Goal: Information Seeking & Learning: Learn about a topic

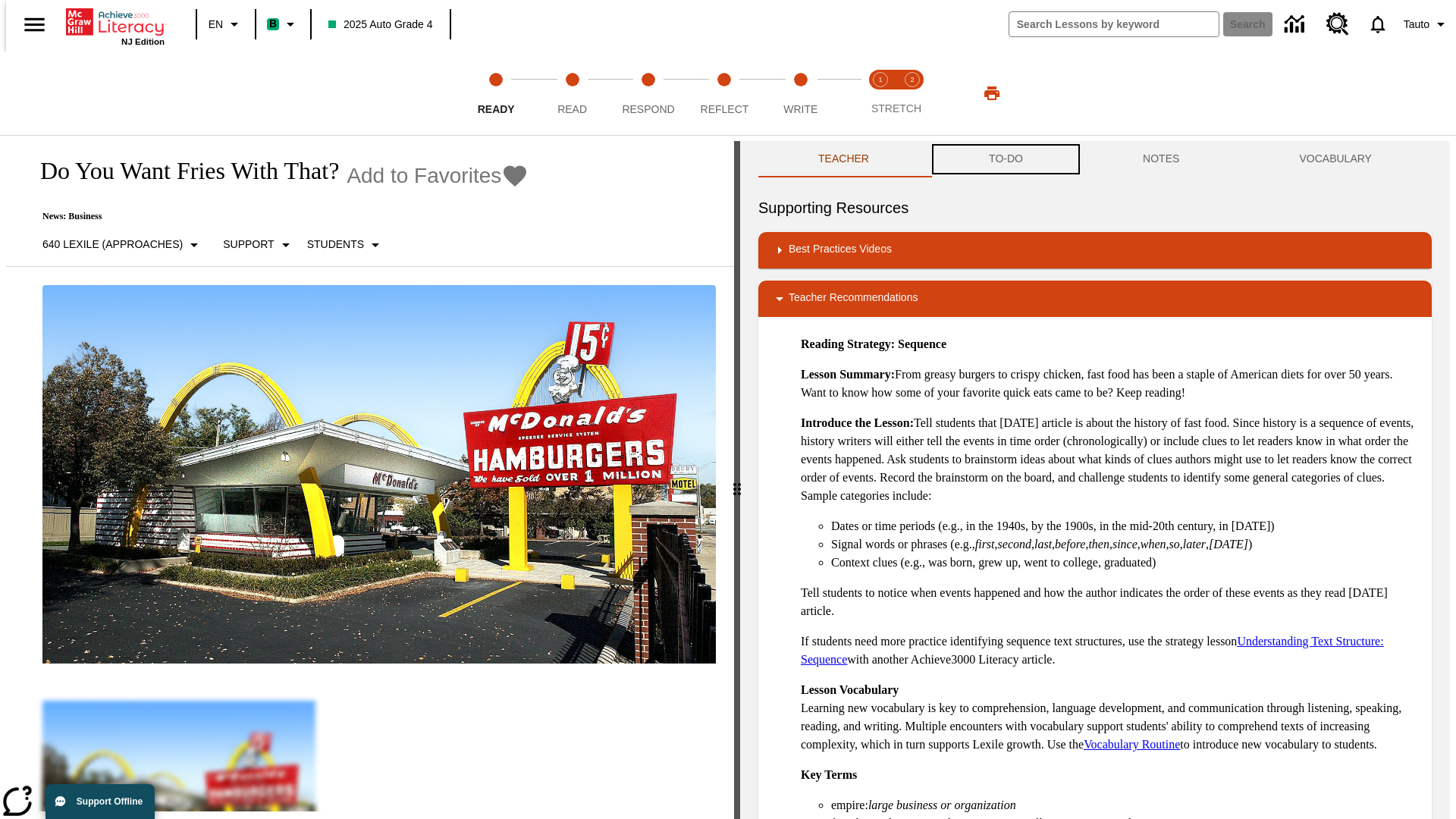
click at [1005, 159] on button "TO-DO" at bounding box center [1005, 158] width 154 height 36
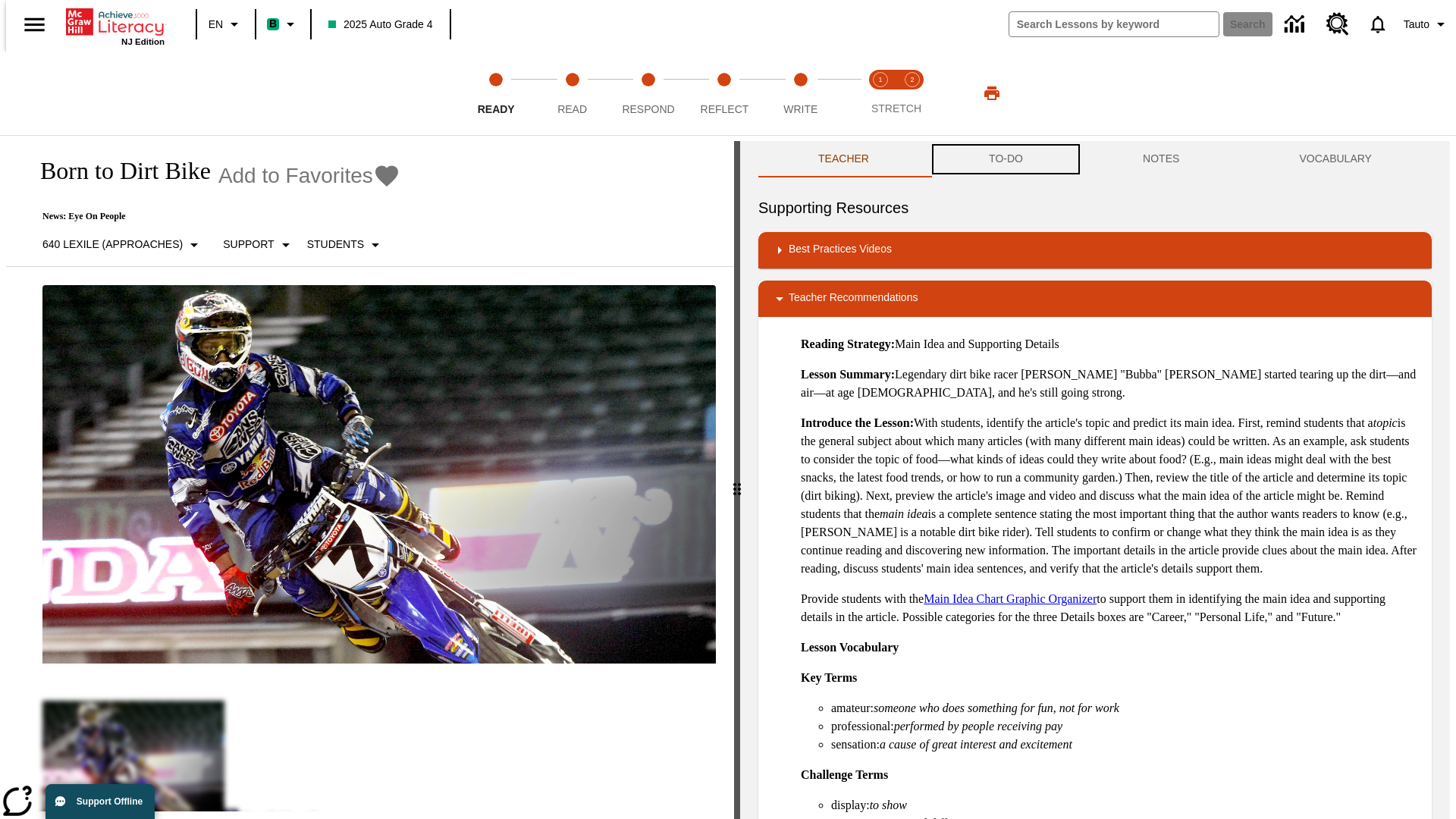
click at [1005, 159] on button "TO-DO" at bounding box center [1005, 158] width 154 height 36
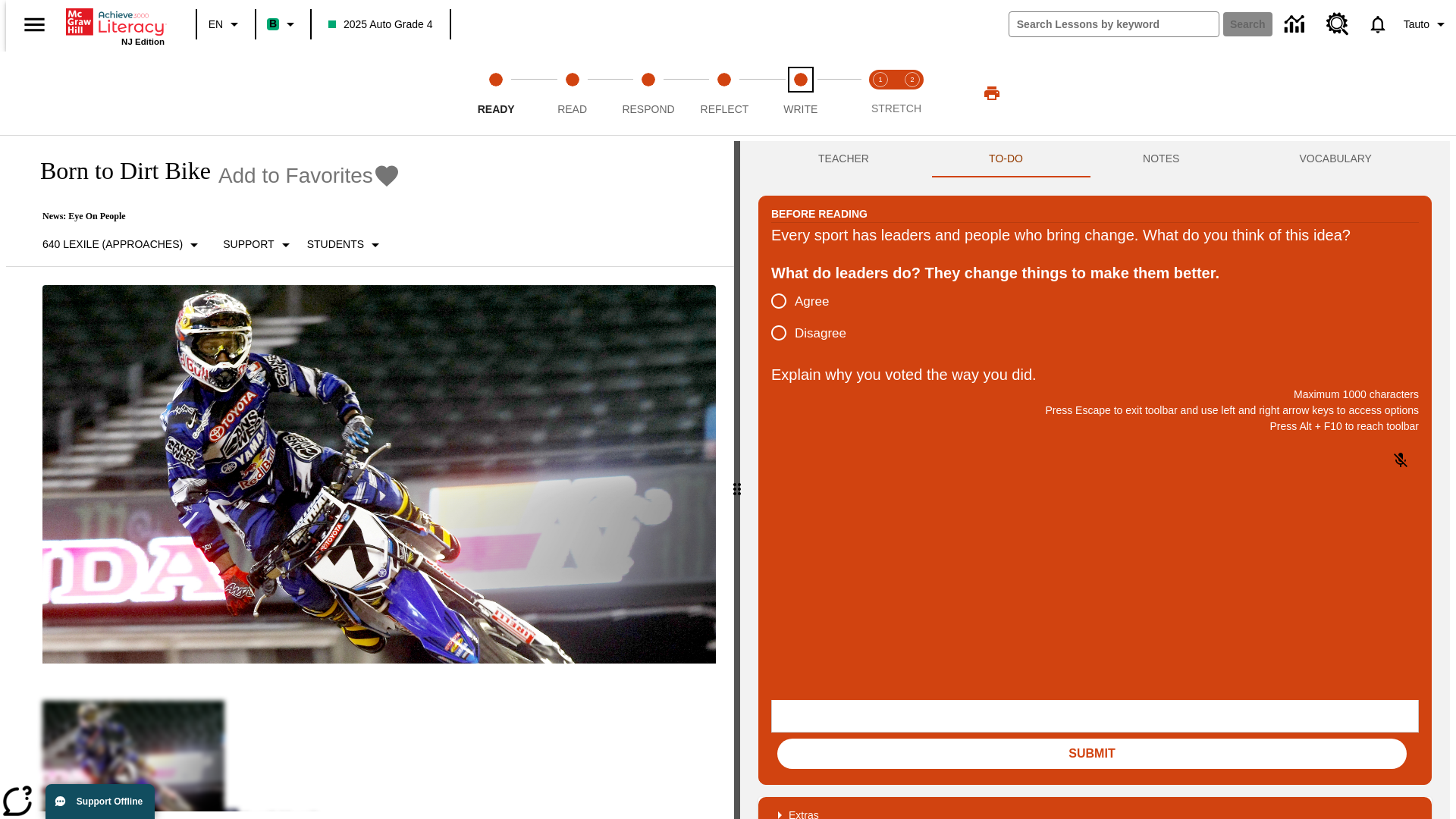
click at [800, 93] on span "Write" at bounding box center [800, 103] width 34 height 28
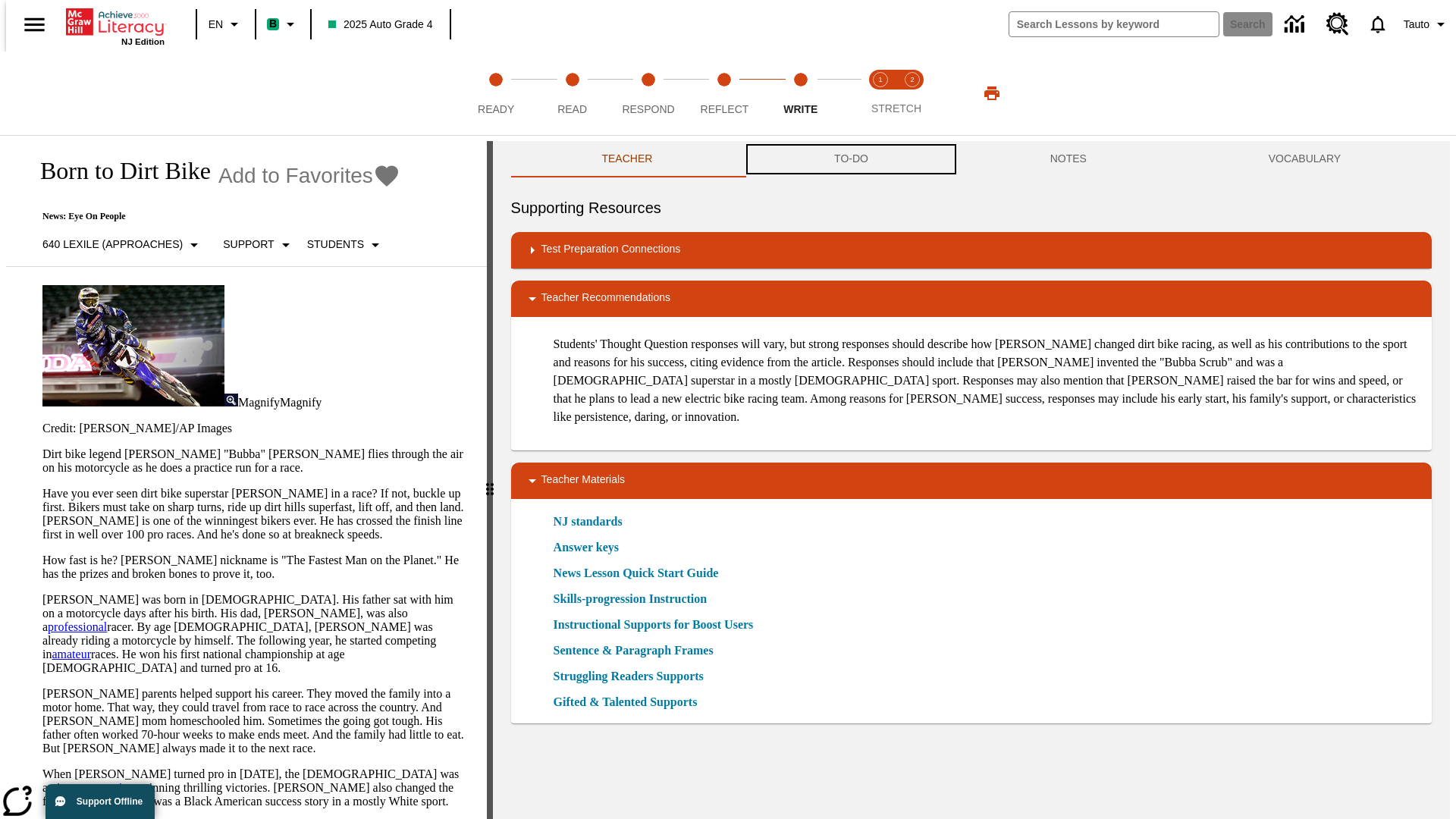
scroll to position [1, 0]
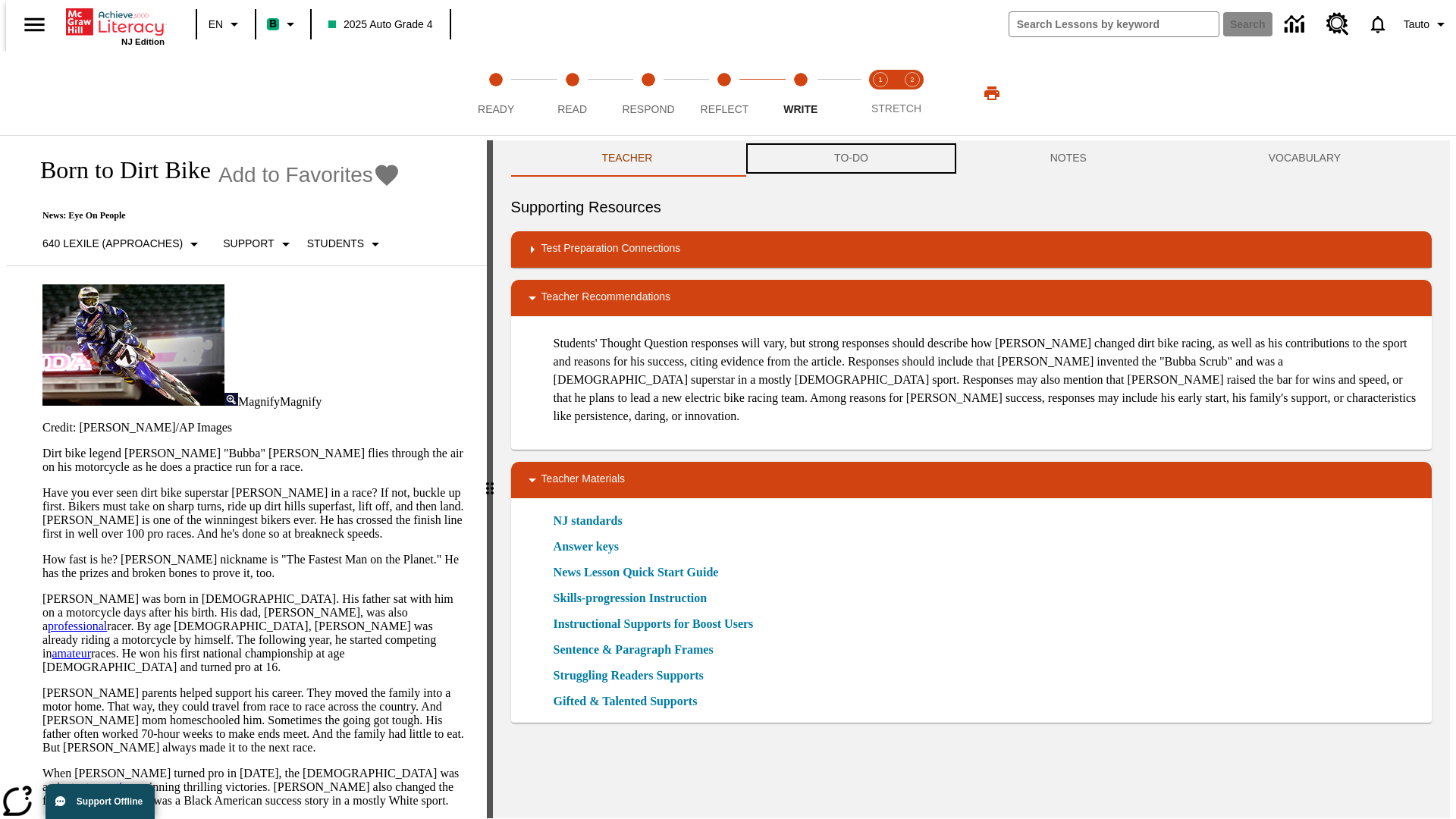
click at [850, 159] on button "TO-DO" at bounding box center [852, 158] width 216 height 36
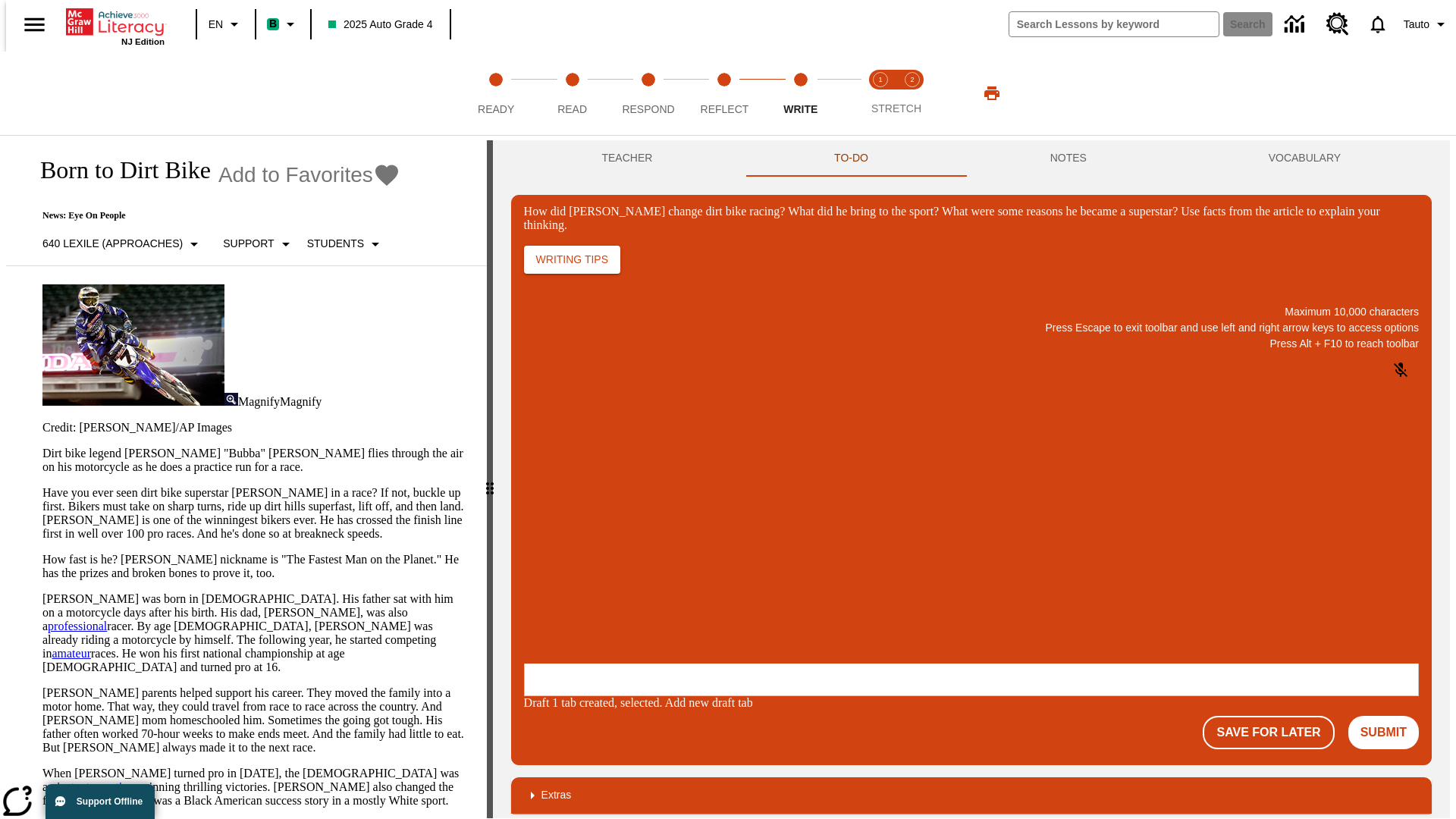
scroll to position [0, 0]
click at [745, 566] on p "One change Stewart brought to dirt bike racing was…" at bounding box center [637, 571] width 215 height 28
click at [555, 505] on span "Copy" at bounding box center [542, 511] width 25 height 12
click at [1071, 158] on button "NOTES" at bounding box center [1068, 158] width 218 height 36
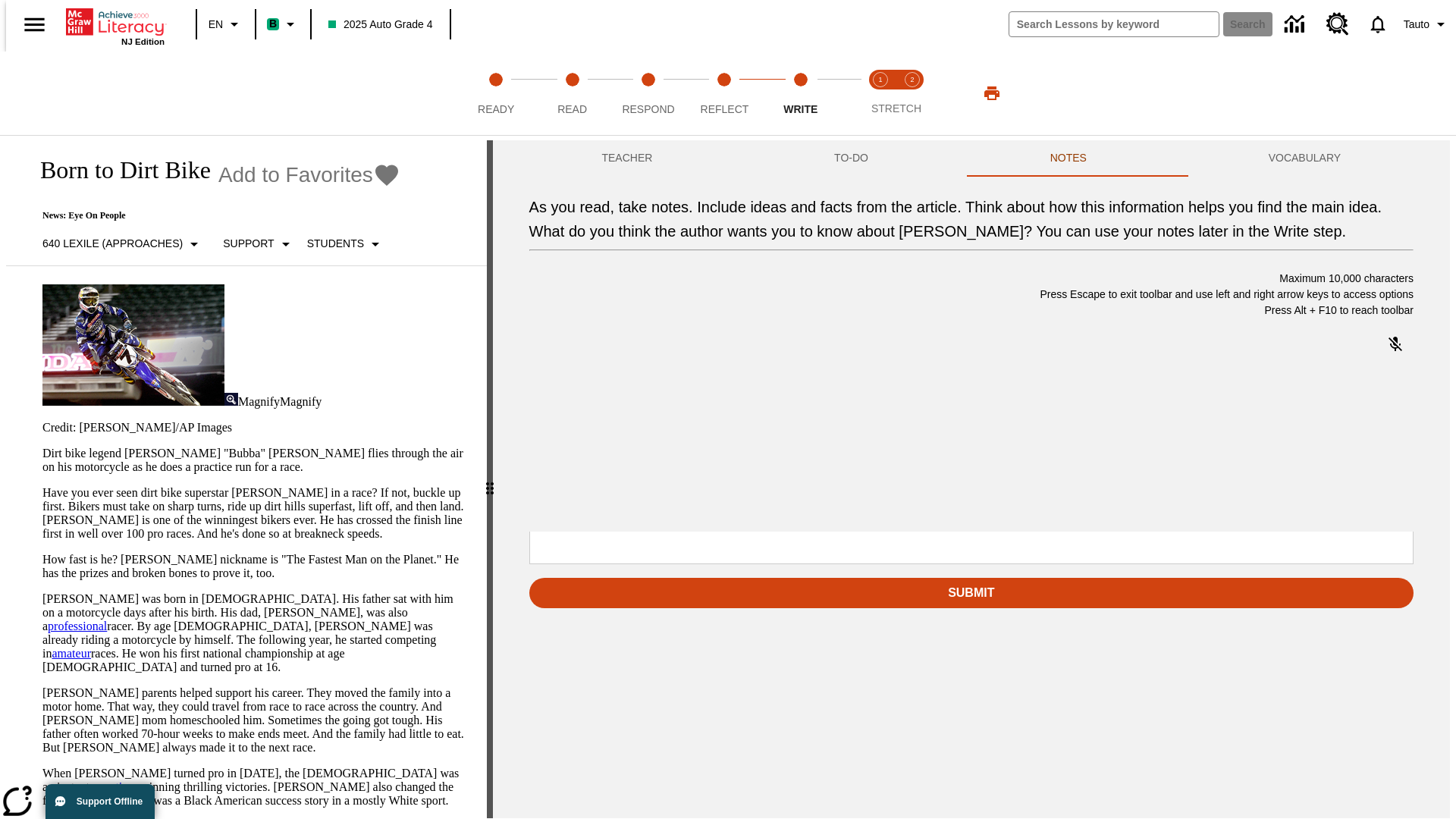
click at [627, 385] on span "Copy" at bounding box center [638, 380] width 25 height 12
